Goal: Task Accomplishment & Management: Manage account settings

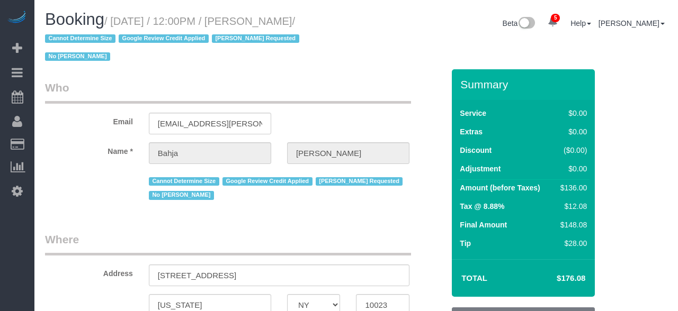
select select "NY"
select select "spot3"
select select "number:59"
select select "number:73"
select select "number:15"
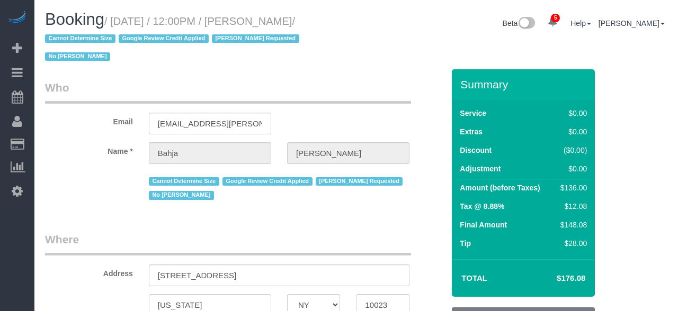
select select "number:6"
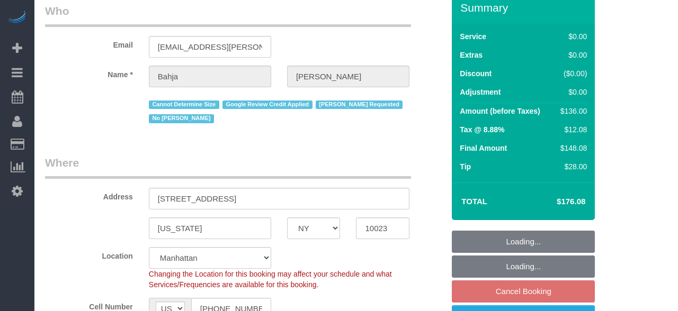
select select "1"
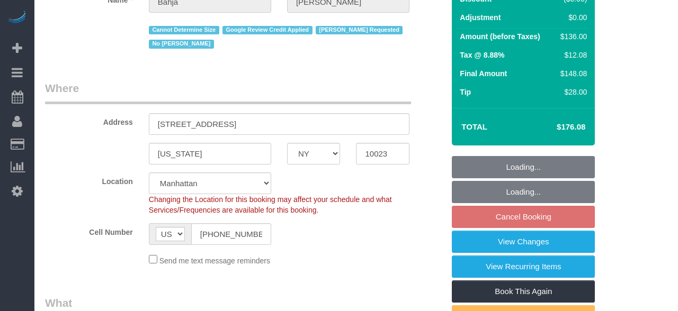
select select "1"
select select "object:1429"
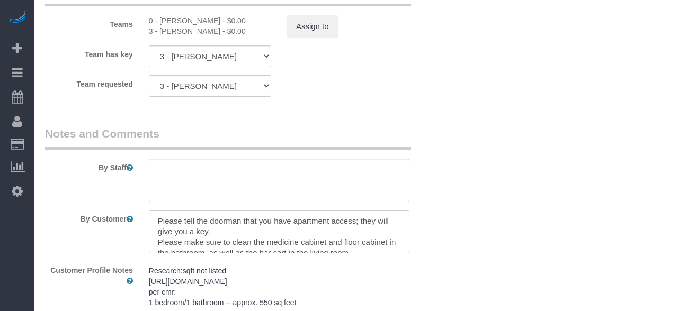
scroll to position [1531, 0]
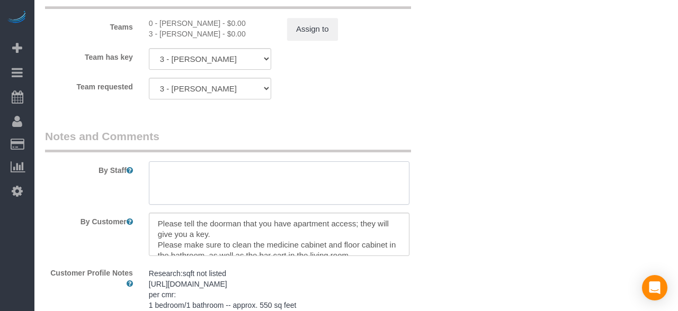
click at [157, 177] on textarea at bounding box center [279, 182] width 260 height 43
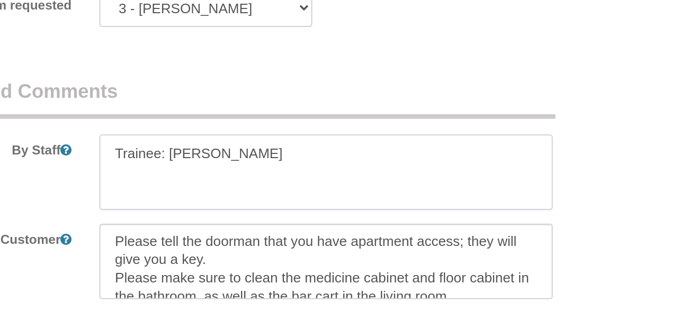
type textarea "Trainee:"
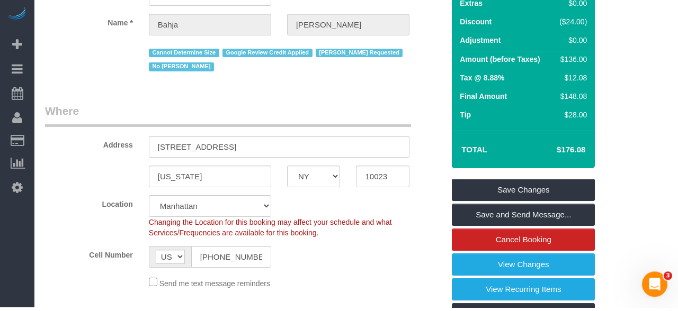
type textarea "Trainee: [PERSON_NAME] (Please wait for the trainer)"
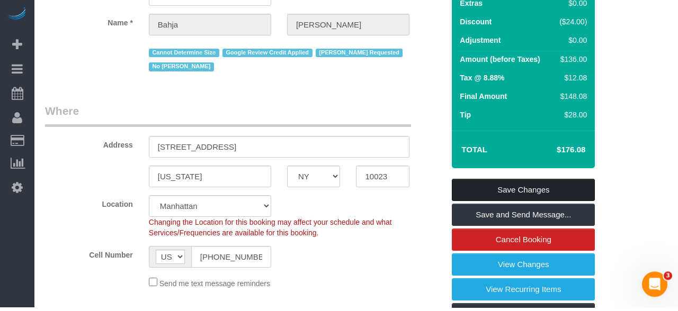
click at [555, 187] on link "Save Changes" at bounding box center [523, 194] width 143 height 22
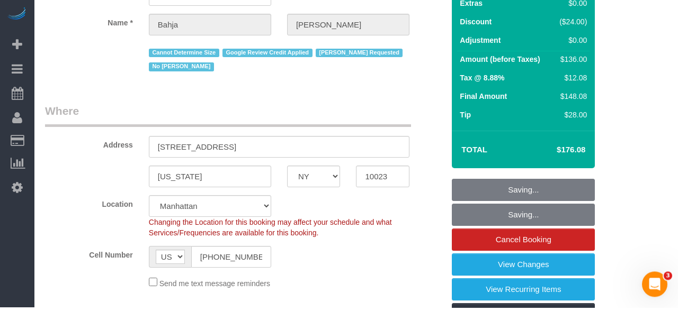
scroll to position [125, 0]
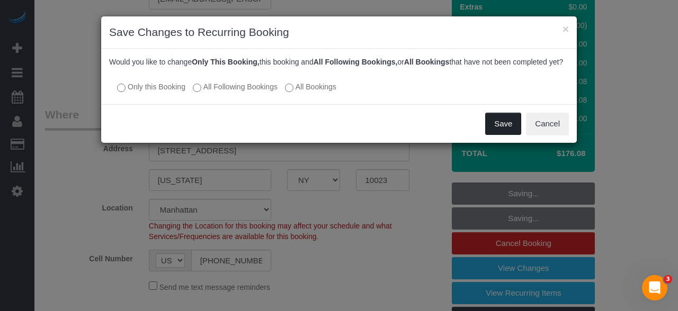
click at [508, 123] on button "Save" at bounding box center [503, 124] width 36 height 22
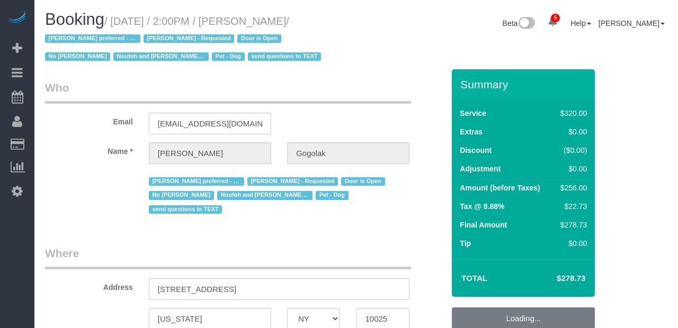
select select "NY"
select select "string:stripe-pm_1RfNyY4VGloSiKo7jWnzrFGY"
select select "number:58"
select select "number:76"
select select "number:13"
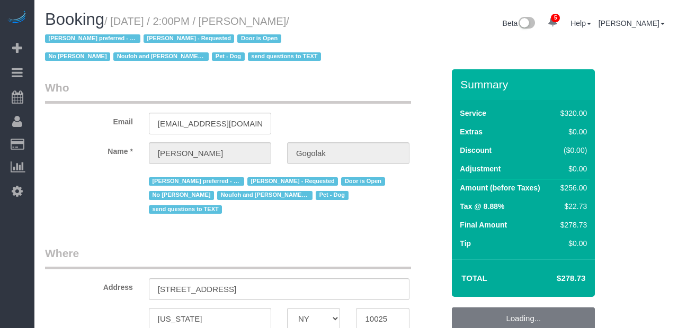
select select "number:5"
select select "object:978"
select select "string:US"
select select "240"
select select "spot1"
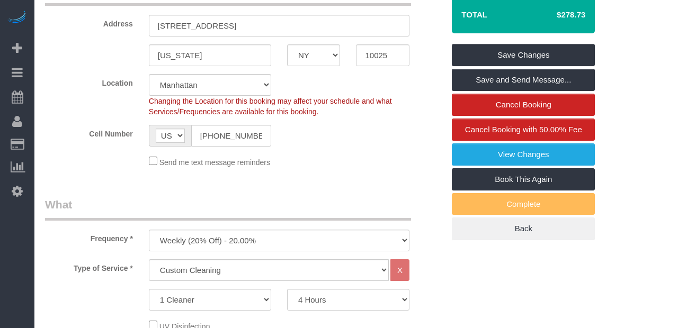
scroll to position [264, 0]
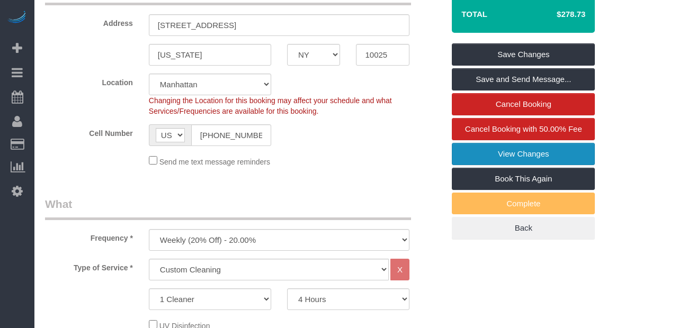
click at [517, 149] on link "View Changes" at bounding box center [523, 154] width 143 height 22
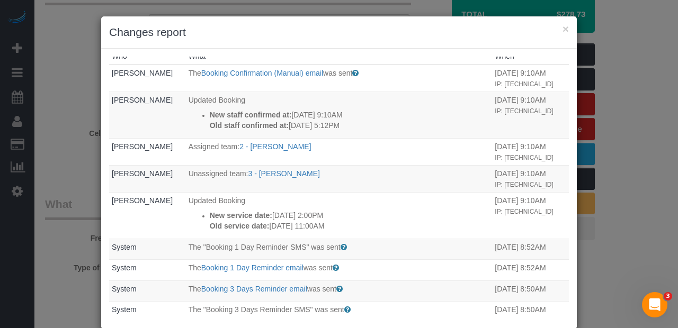
scroll to position [0, 0]
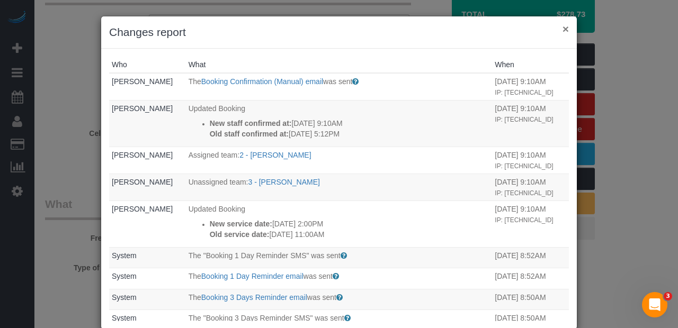
click at [566, 30] on button "×" at bounding box center [565, 28] width 6 height 11
